Goal: Information Seeking & Learning: Learn about a topic

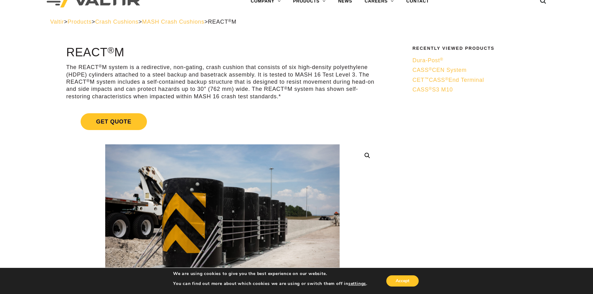
scroll to position [31, 0]
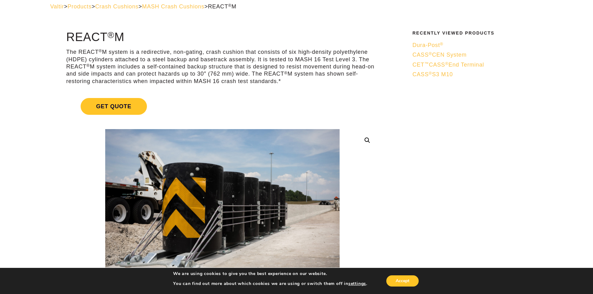
click at [280, 83] on p "The REACT ® M system is a redirective, non-gating, crash cushion that consists …" at bounding box center [222, 67] width 312 height 36
click at [279, 81] on p "The REACT ® M system is a redirective, non-gating, crash cushion that consists …" at bounding box center [222, 67] width 312 height 36
click at [277, 81] on p "The REACT ® M system is a redirective, non-gating, crash cushion that consists …" at bounding box center [222, 67] width 312 height 36
click at [284, 82] on p "The REACT ® M system is a redirective, non-gating, crash cushion that consists …" at bounding box center [222, 67] width 312 height 36
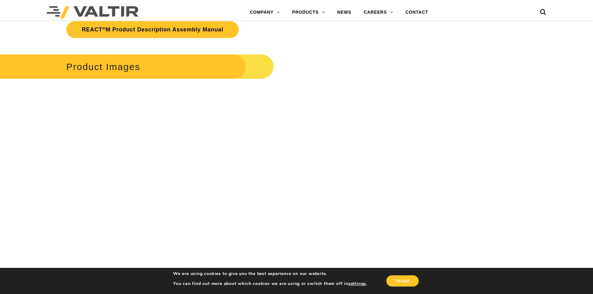
scroll to position [1004, 0]
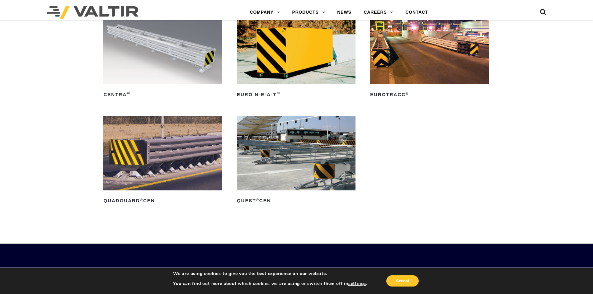
scroll to position [2053, 0]
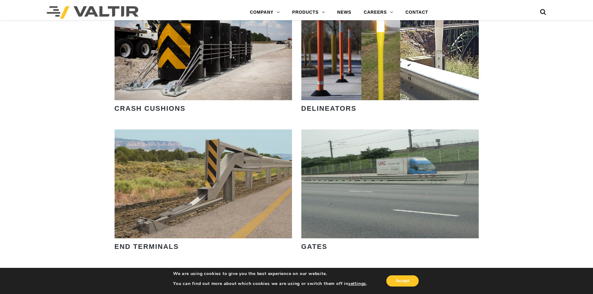
scroll to position [653, 0]
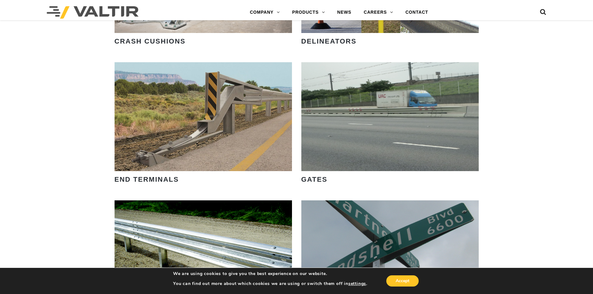
drag, startPoint x: 181, startPoint y: 138, endPoint x: 515, endPoint y: 142, distance: 334.7
click at [555, 146] on div "LEARN MORE OUR SMART SOLUTIONS ARE ALWAYS EVOLVING. VIEW PRODUCTS WE ARE HIRING…" at bounding box center [296, 71] width 593 height 1380
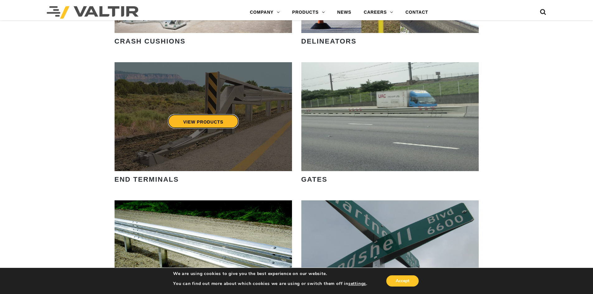
click at [202, 121] on link "VIEW PRODUCTS" at bounding box center [202, 121] width 71 height 14
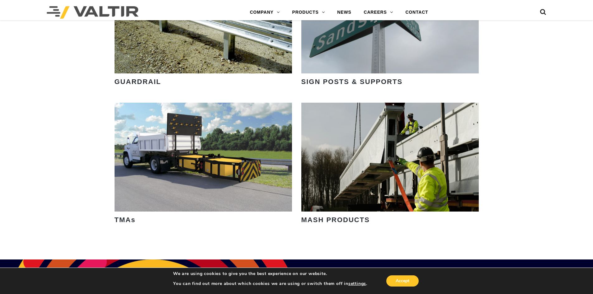
scroll to position [840, 0]
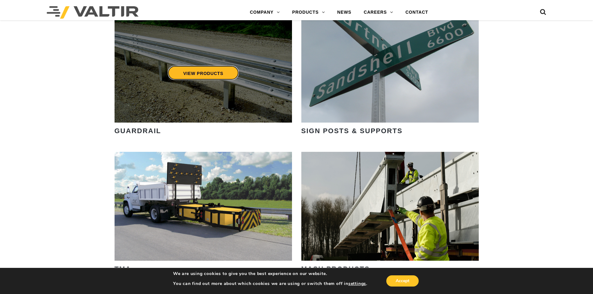
click at [208, 80] on link "VIEW PRODUCTS" at bounding box center [202, 73] width 71 height 14
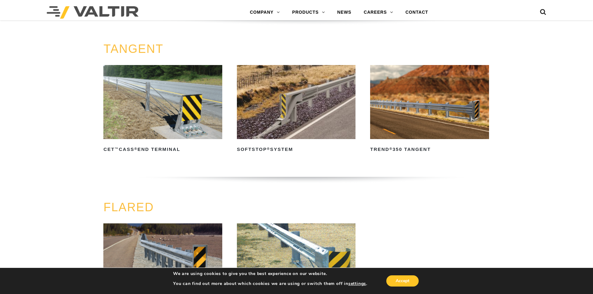
scroll to position [467, 0]
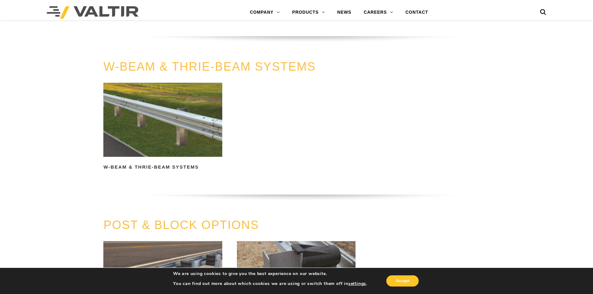
scroll to position [436, 0]
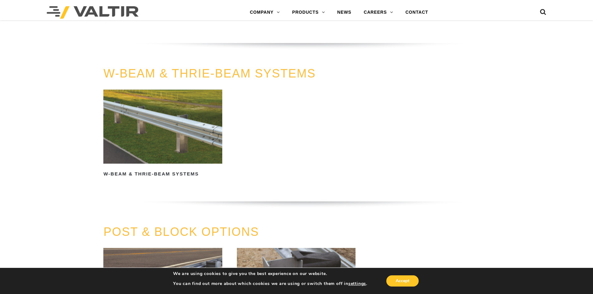
click at [163, 121] on img at bounding box center [162, 127] width 119 height 74
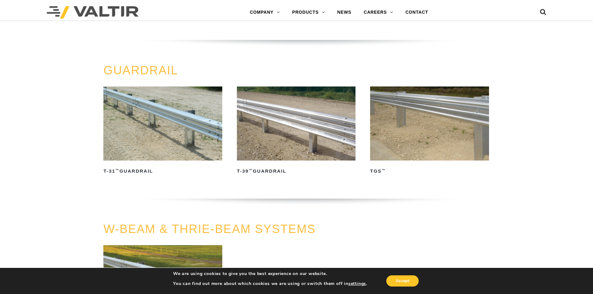
scroll to position [93, 0]
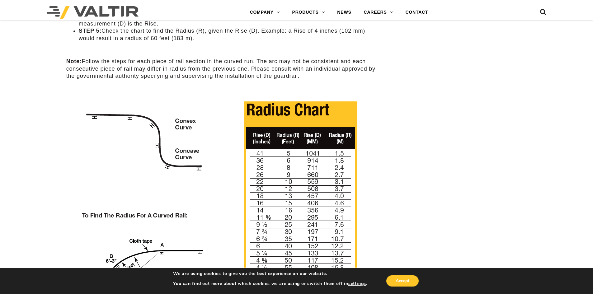
scroll to position [404, 0]
